Goal: Information Seeking & Learning: Understand process/instructions

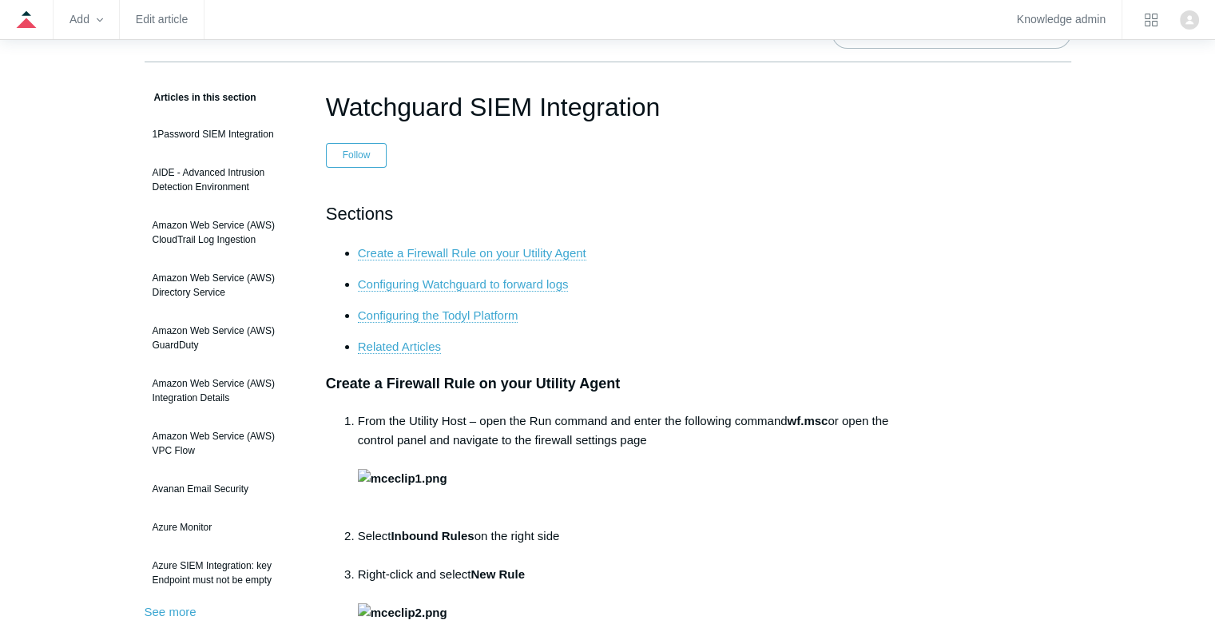
scroll to position [104, 0]
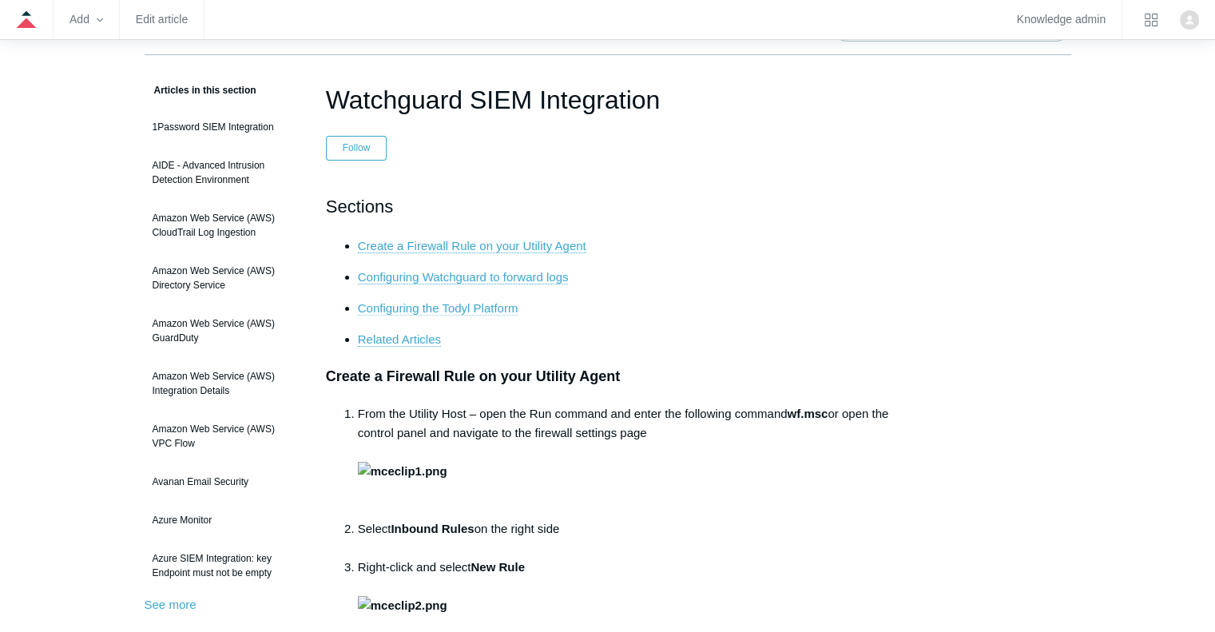
click at [407, 304] on link "Configuring the Todyl Platform" at bounding box center [438, 308] width 161 height 14
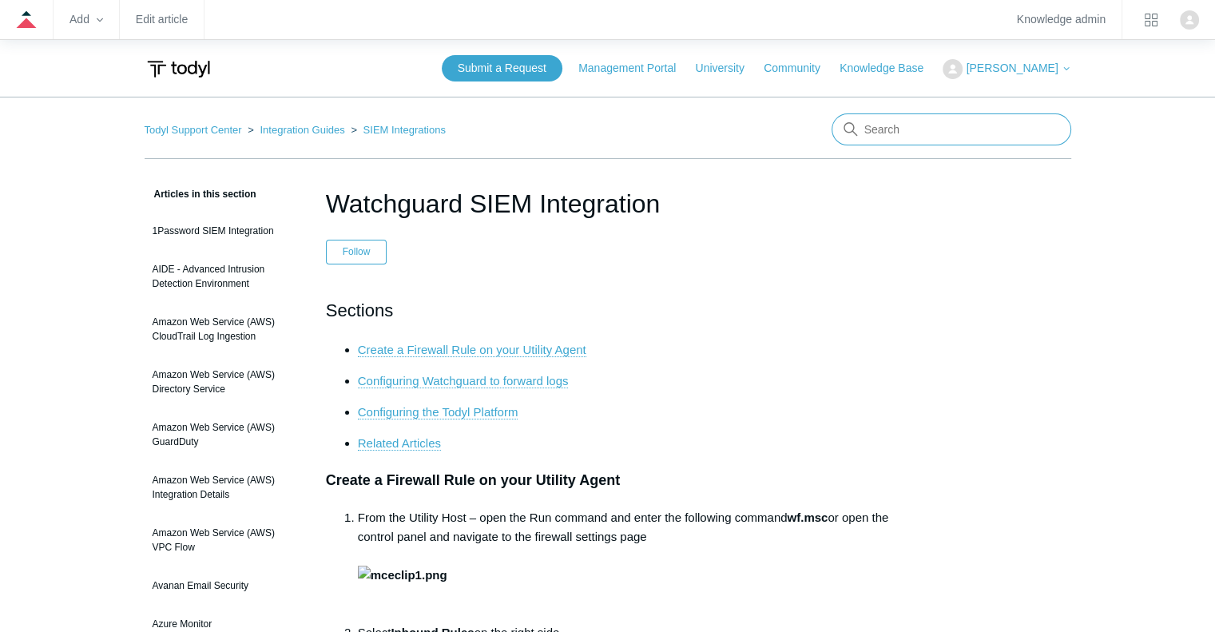
click at [919, 138] on input "Search" at bounding box center [952, 129] width 240 height 32
type input "watchguard tunnel"
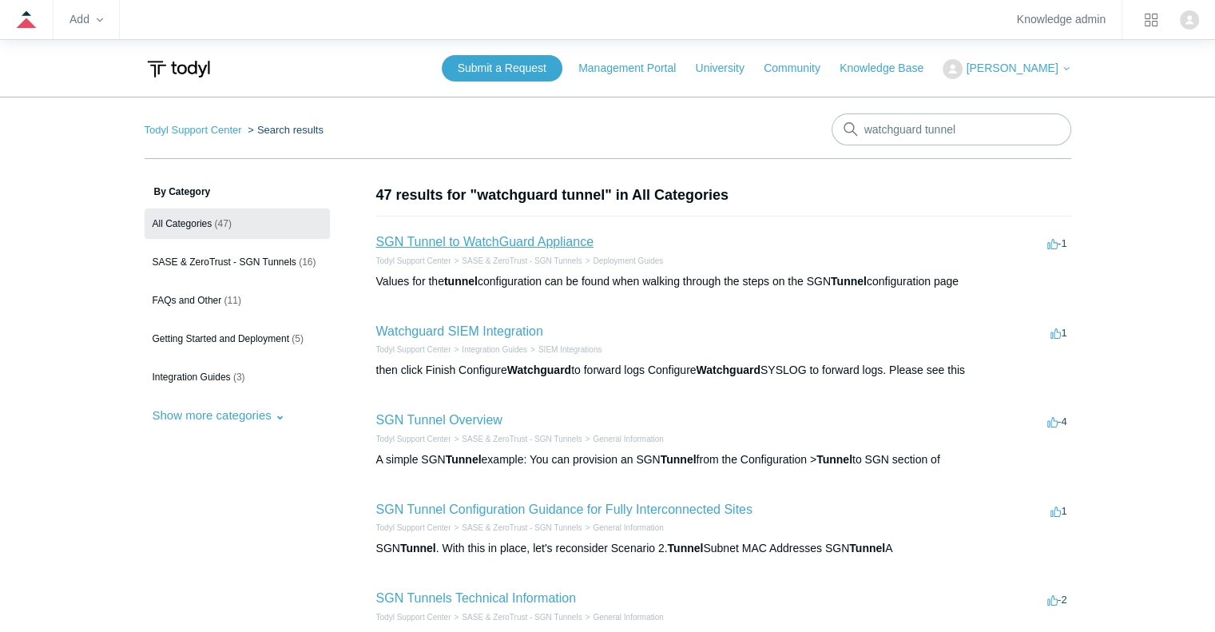
click at [518, 238] on link "SGN Tunnel to WatchGuard Appliance" at bounding box center [484, 242] width 217 height 14
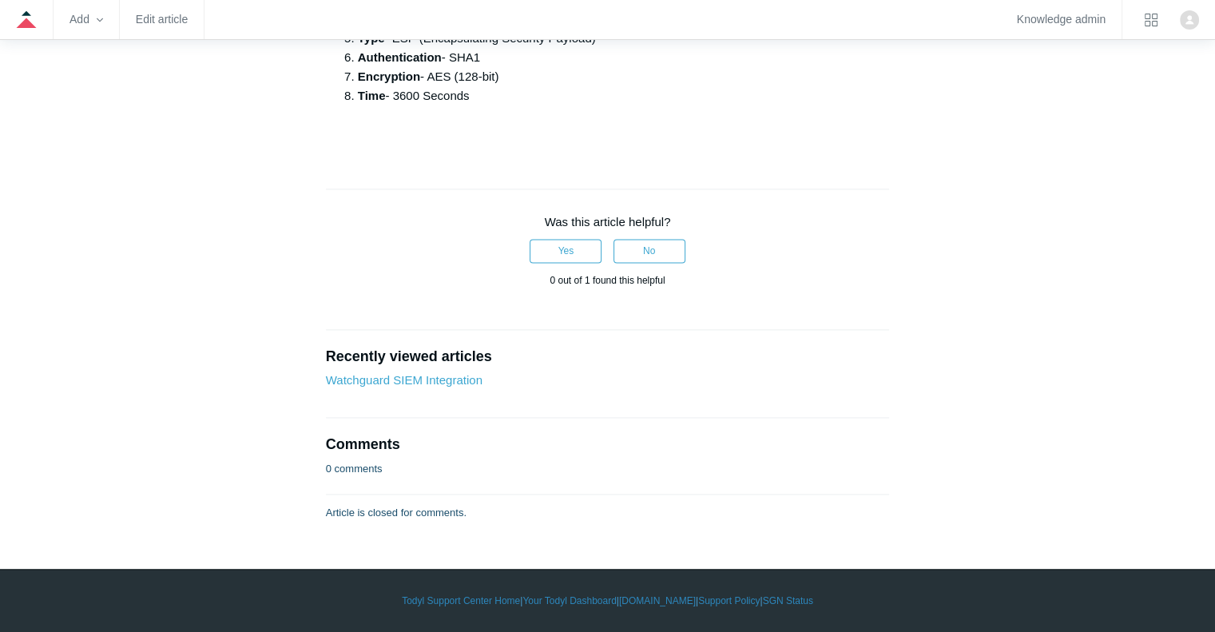
scroll to position [2796, 0]
